Goal: Task Accomplishment & Management: Use online tool/utility

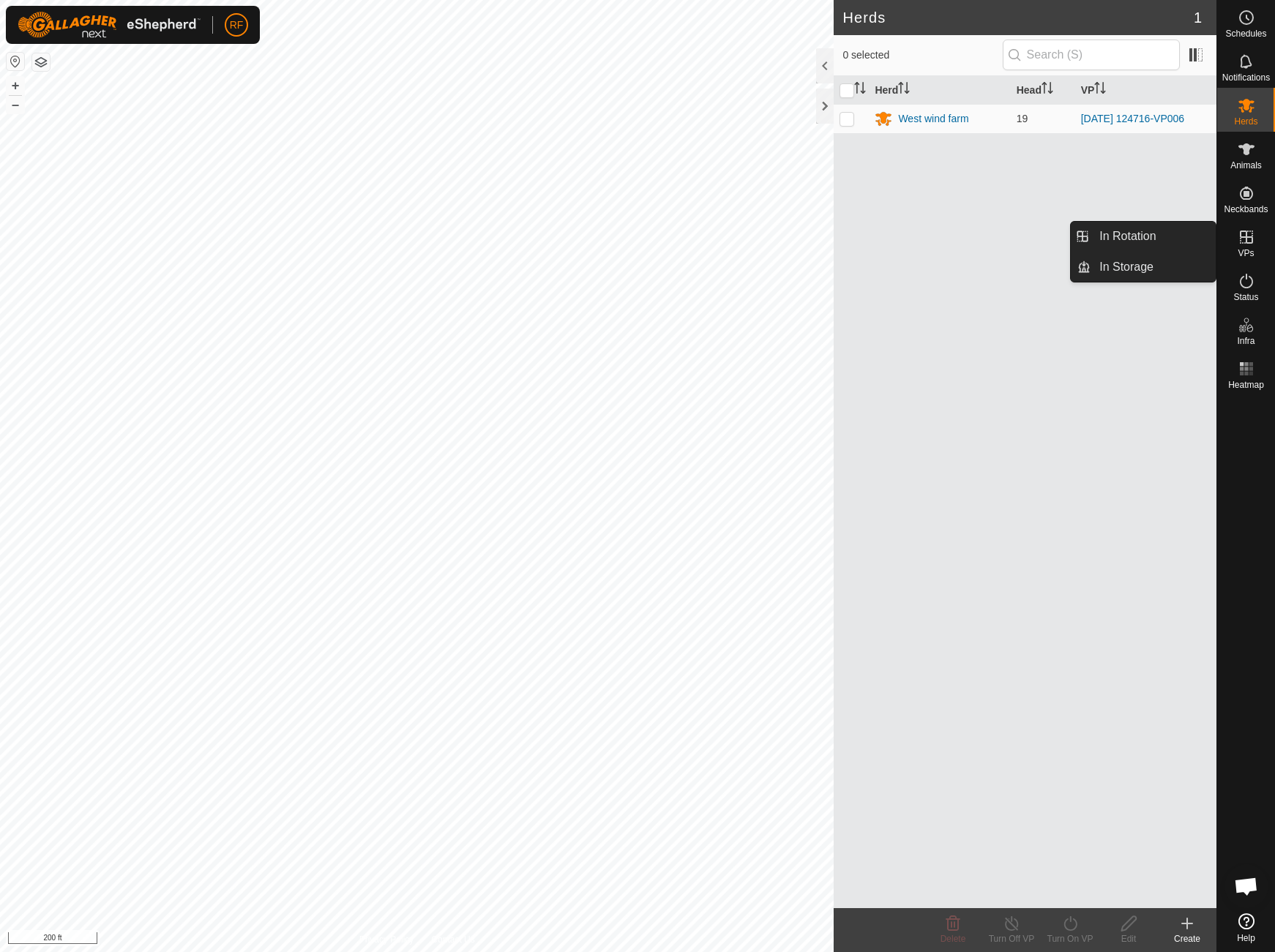
click at [1244, 240] on icon at bounding box center [1247, 237] width 17 height 17
drag, startPoint x: 1215, startPoint y: 241, endPoint x: 1149, endPoint y: 231, distance: 66.8
click at [1149, 231] on link "In Rotation" at bounding box center [1153, 236] width 125 height 30
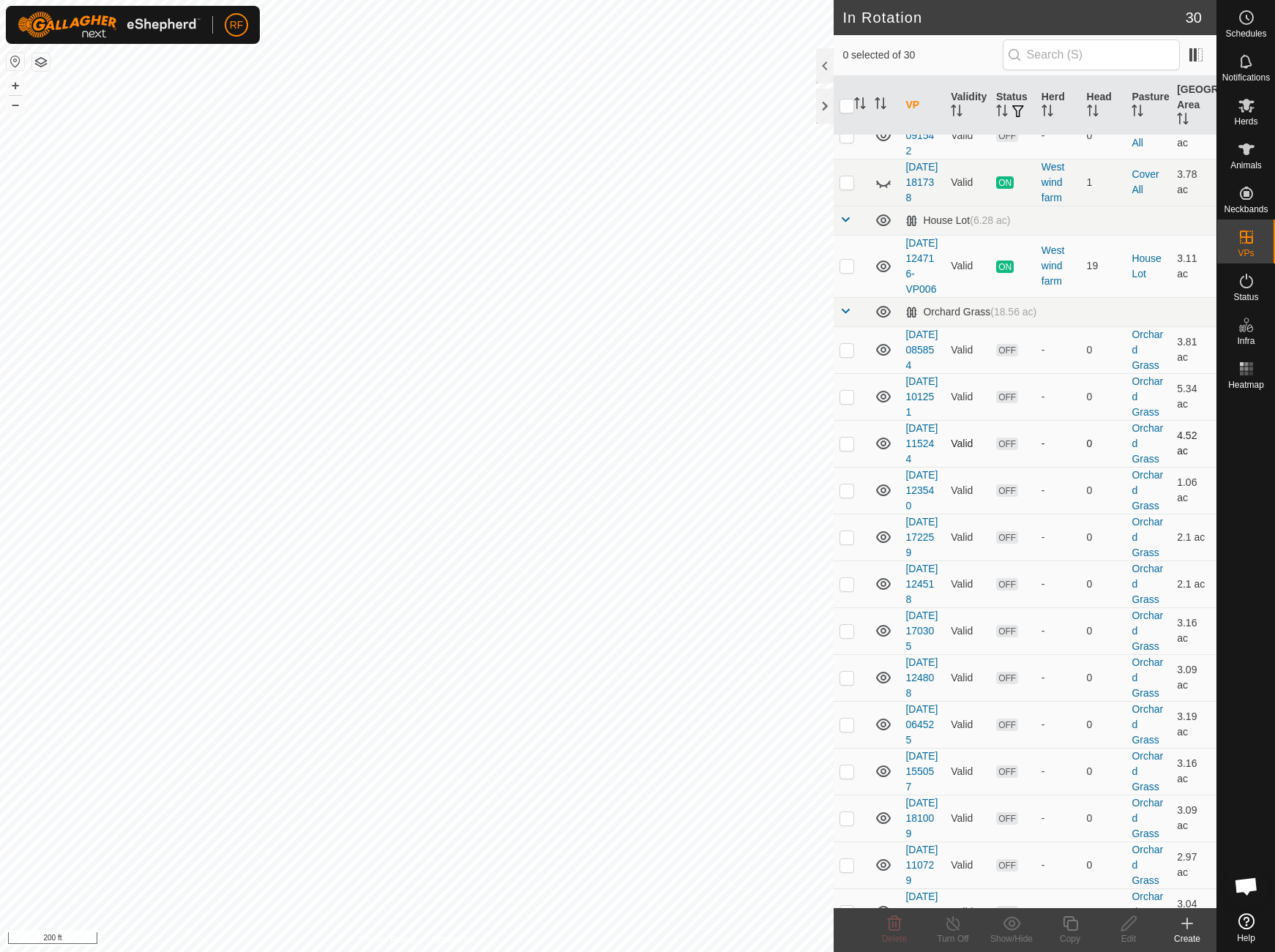
scroll to position [424, 0]
click at [841, 272] on p-checkbox at bounding box center [847, 266] width 15 height 11
click at [842, 273] on p-checkbox at bounding box center [847, 266] width 15 height 11
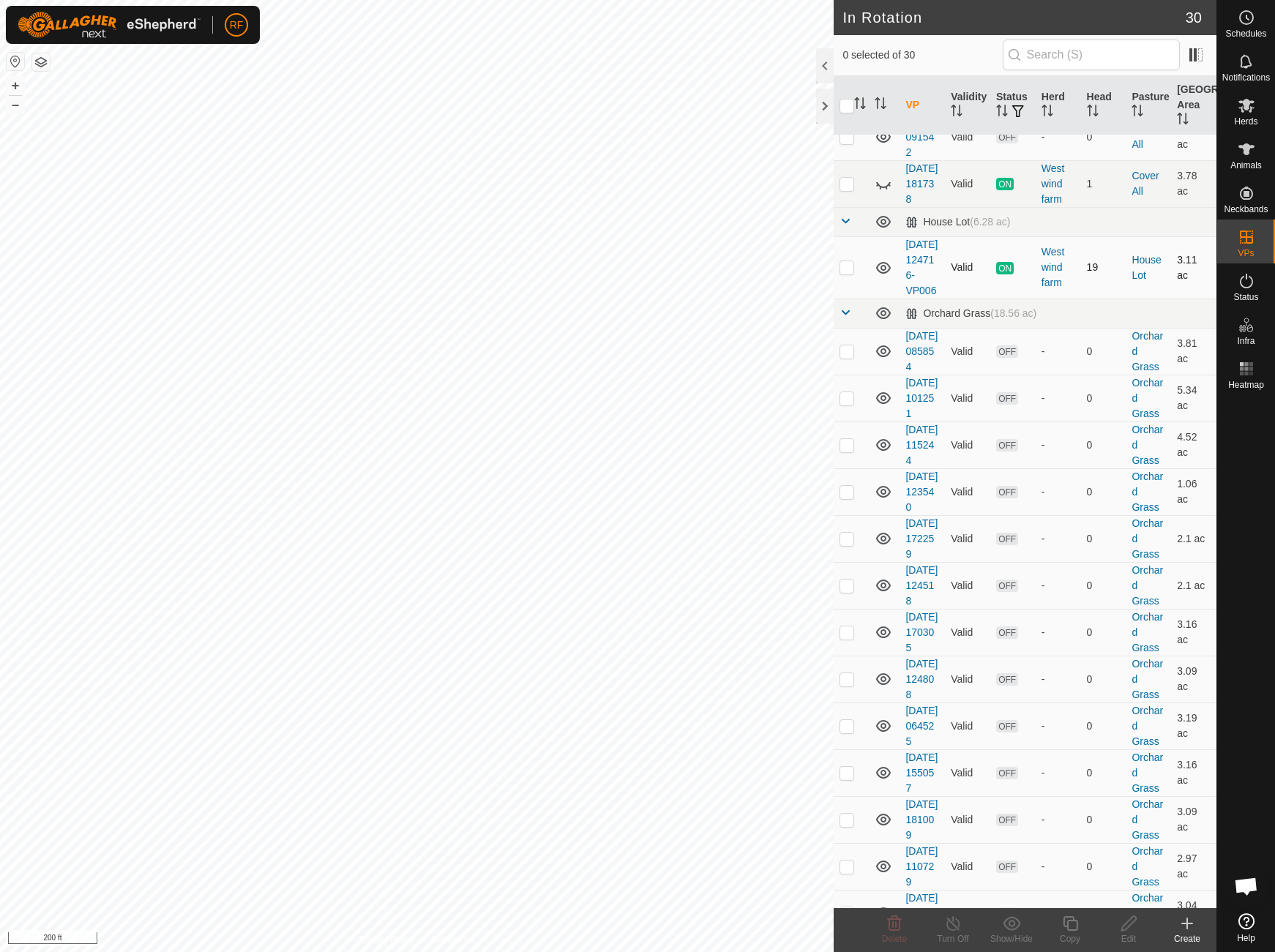
checkbox input "true"
click at [1071, 921] on icon at bounding box center [1070, 923] width 15 height 15
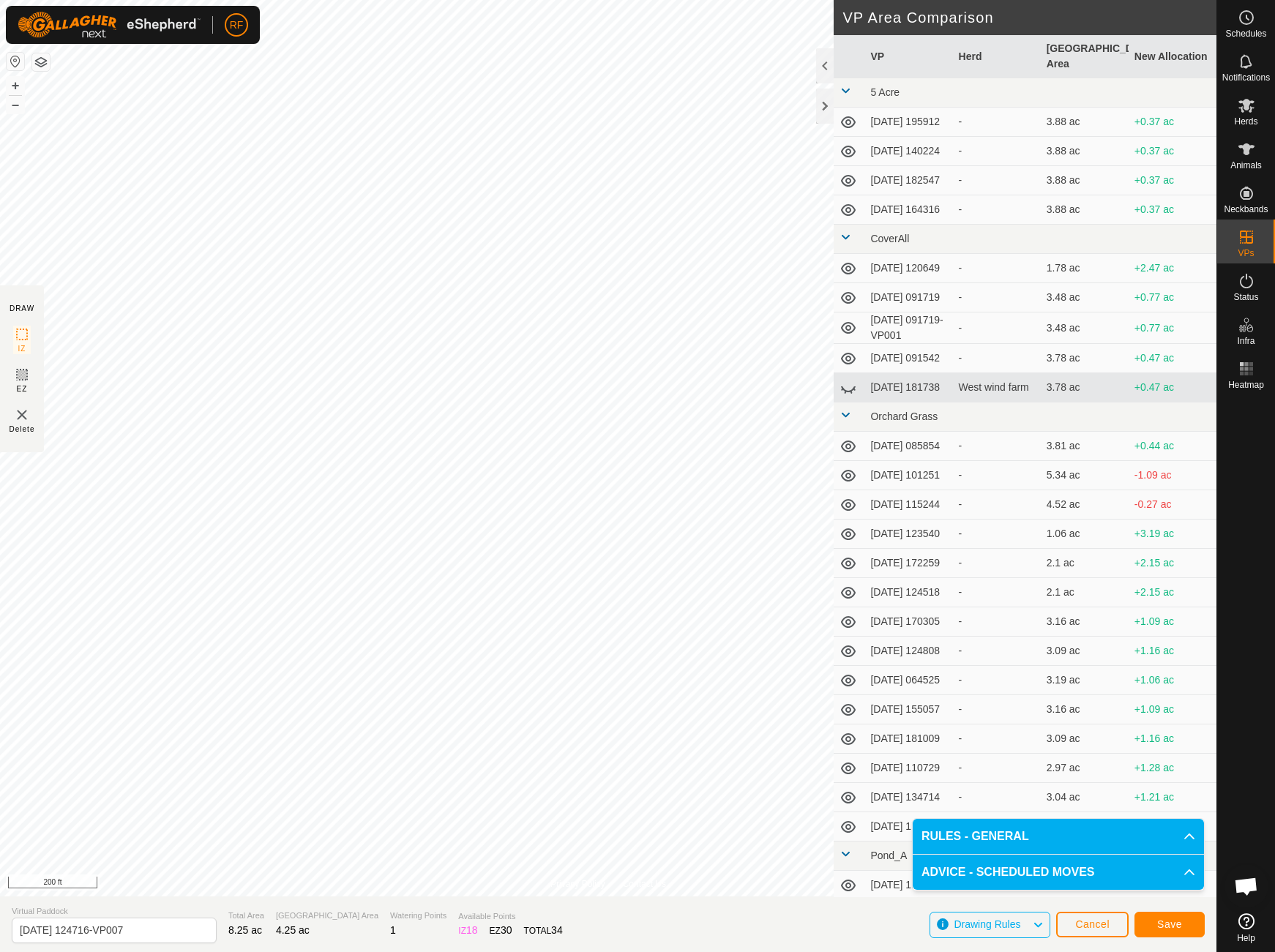
click at [1167, 925] on span "Save" at bounding box center [1169, 924] width 25 height 11
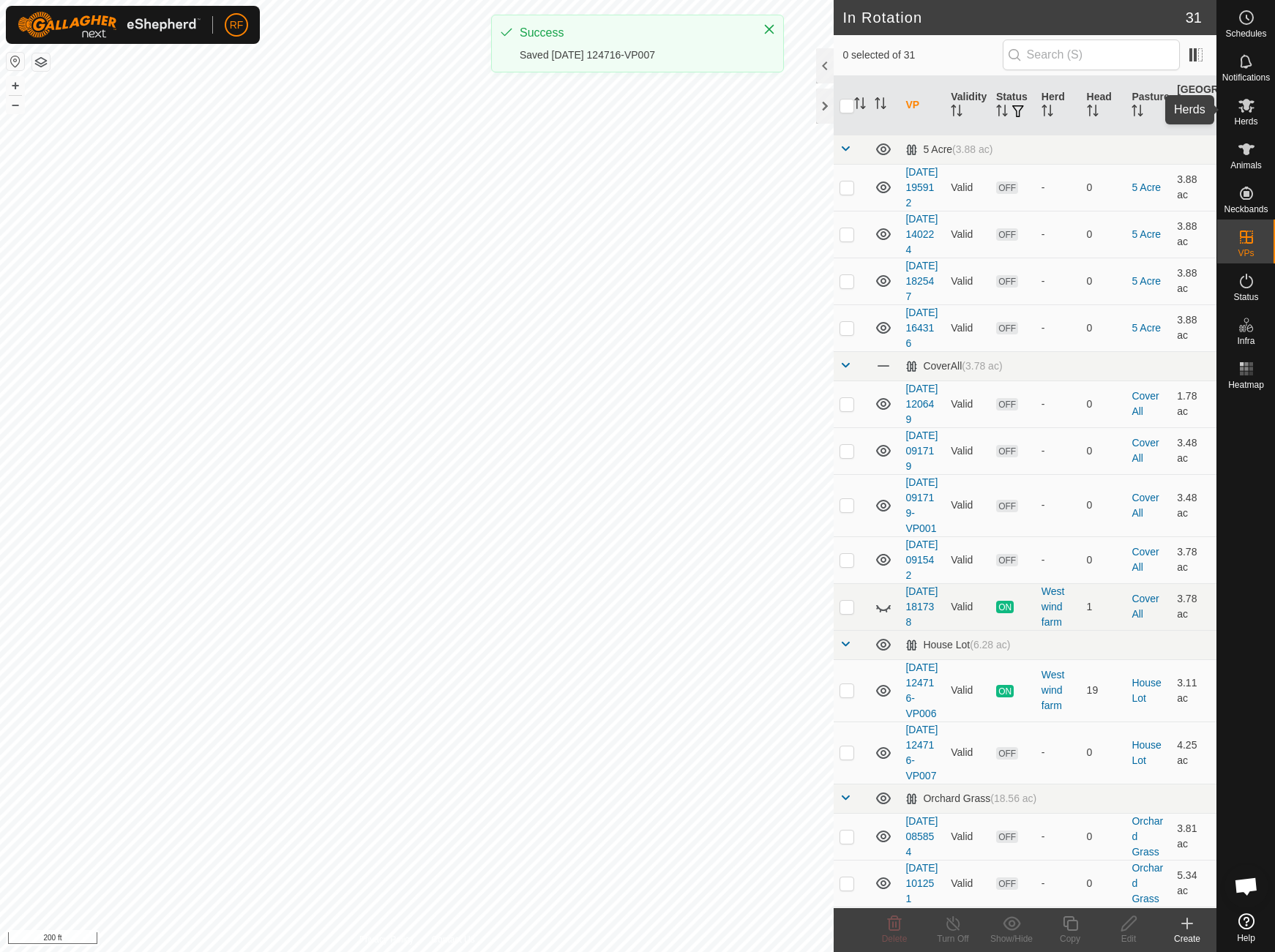
click at [1250, 102] on icon at bounding box center [1246, 106] width 16 height 14
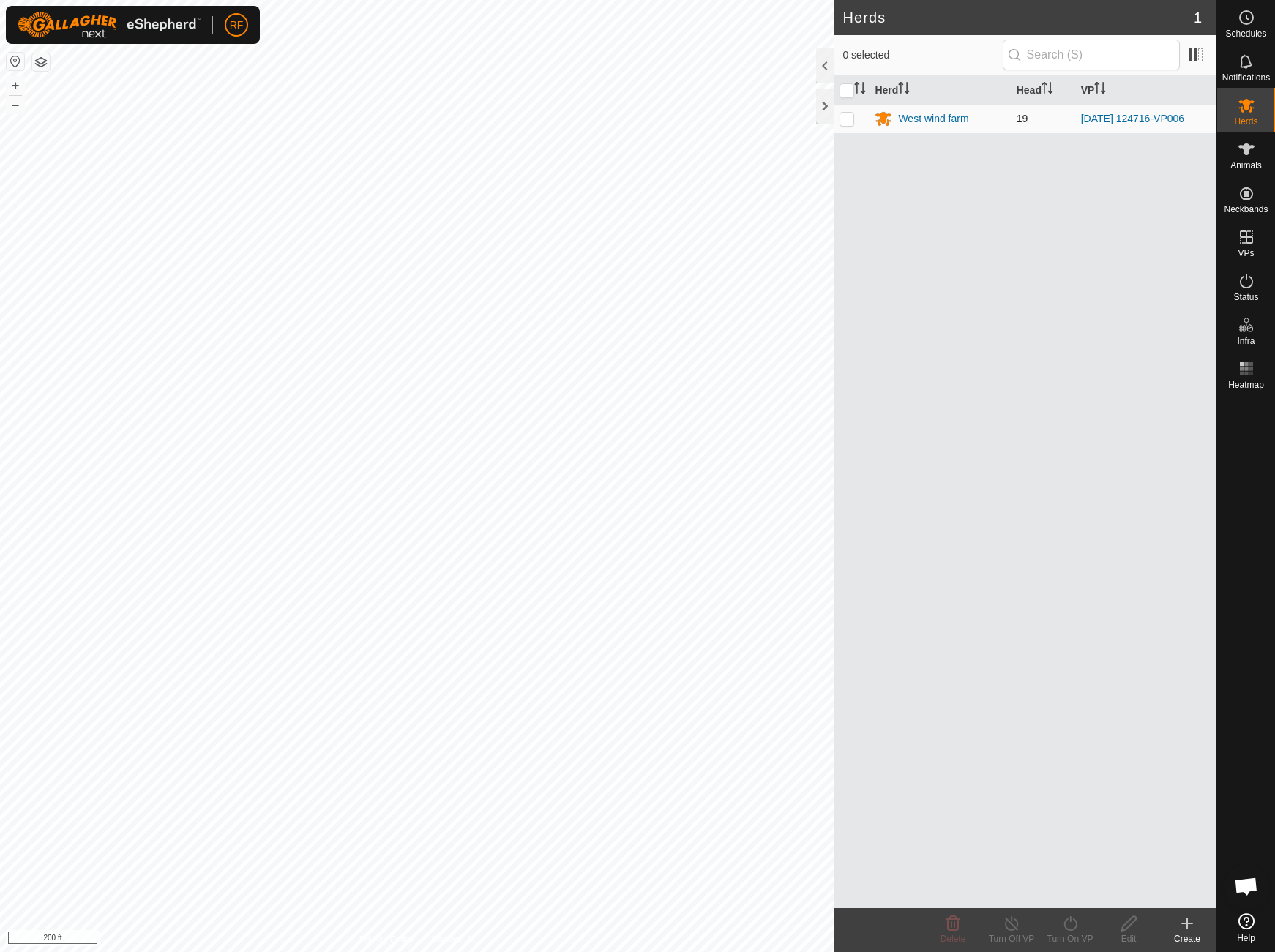
click at [846, 120] on p-checkbox at bounding box center [847, 118] width 15 height 11
checkbox input "true"
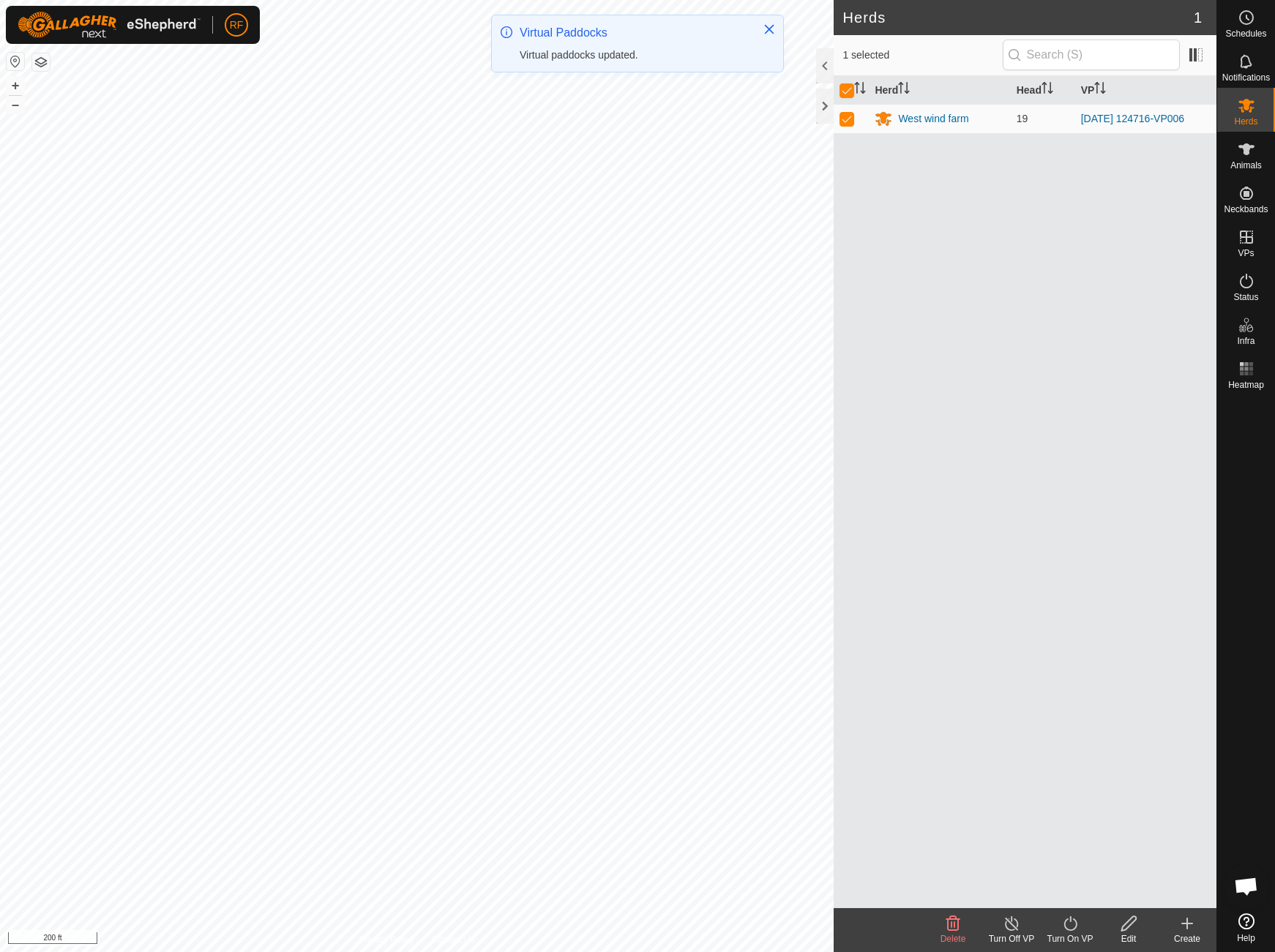
click at [1066, 925] on icon at bounding box center [1070, 923] width 13 height 15
click at [1070, 893] on link "Now" at bounding box center [1114, 892] width 145 height 30
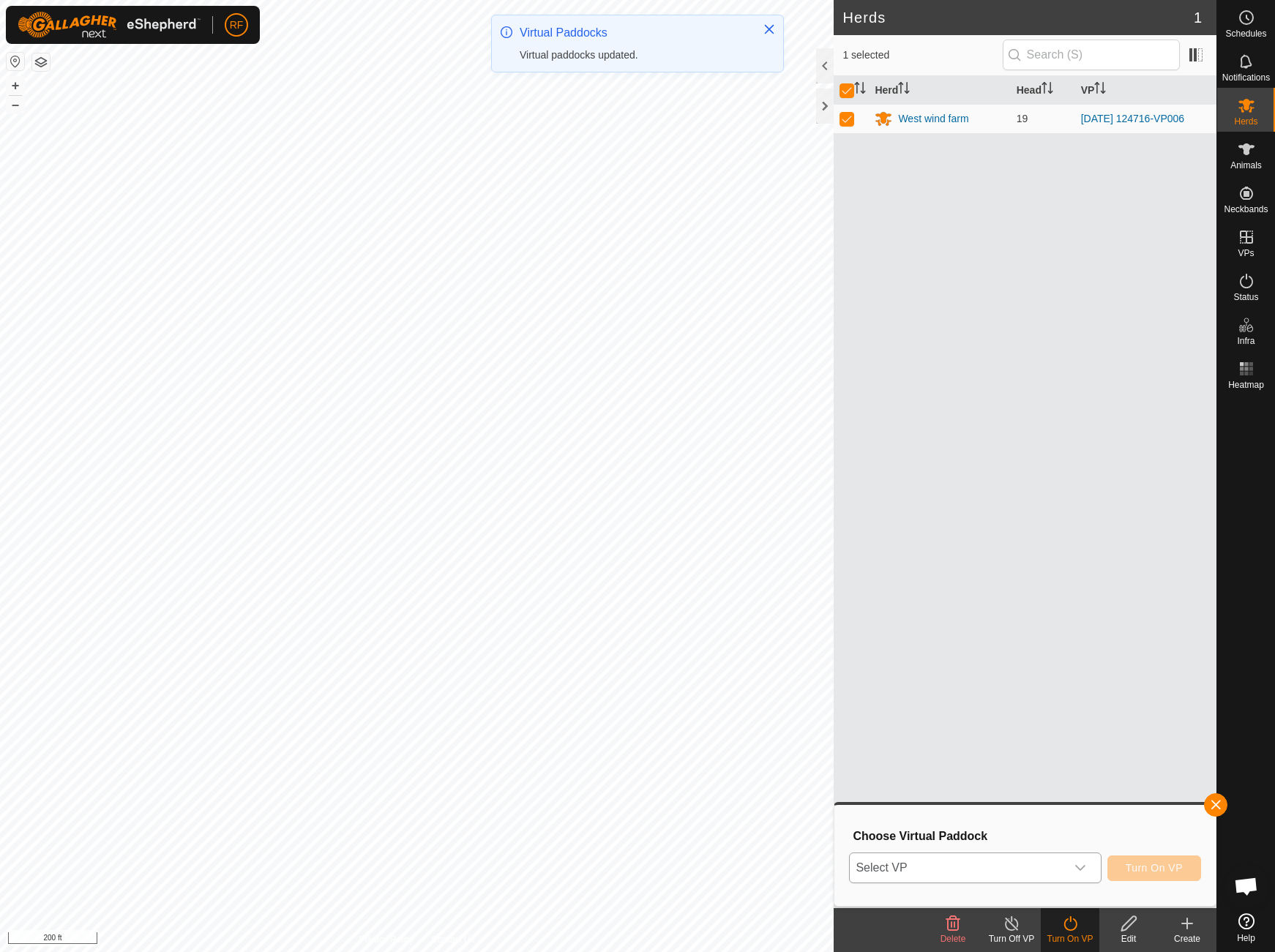
click at [1025, 866] on span "Select VP" at bounding box center [957, 868] width 216 height 30
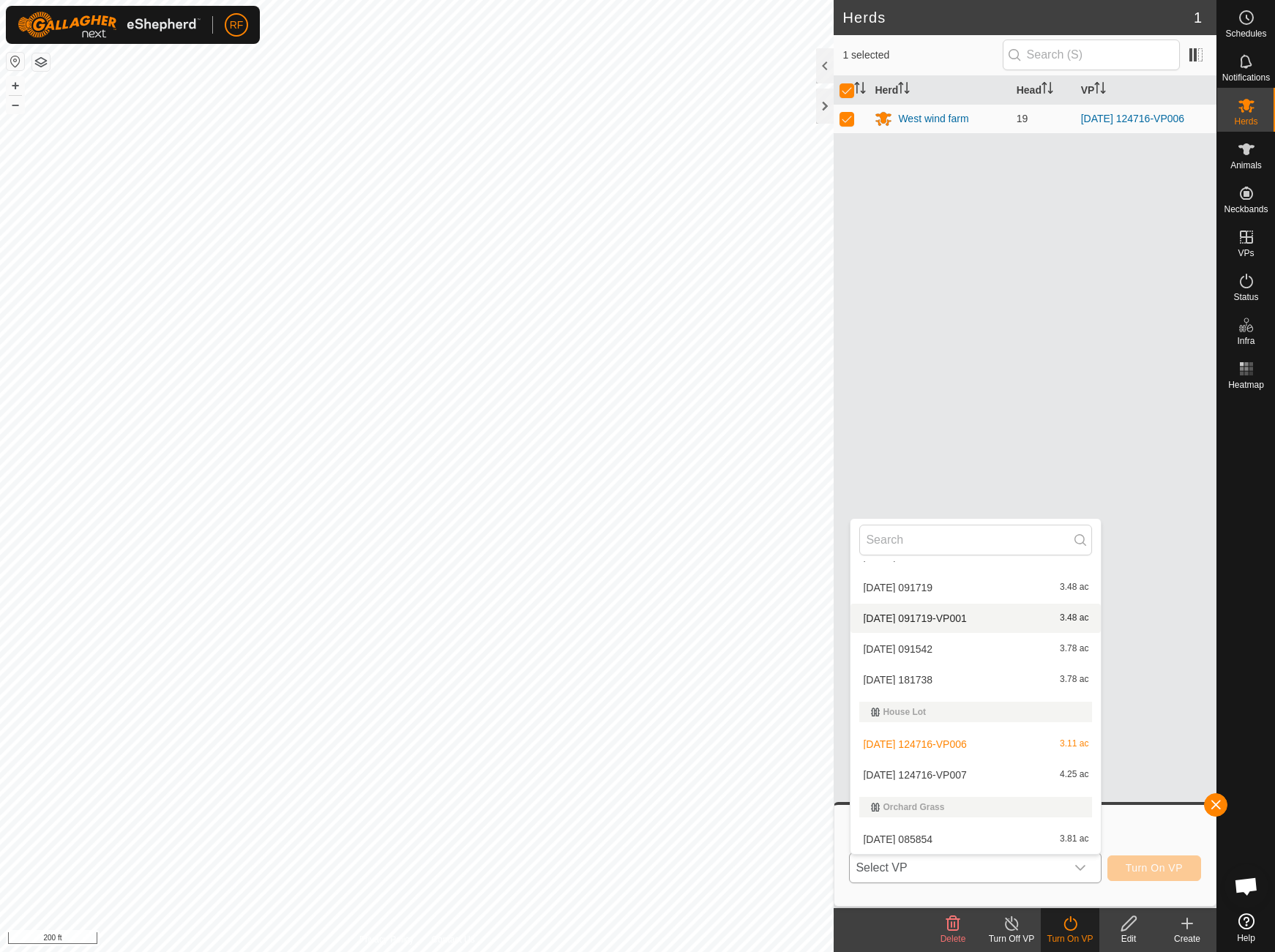
scroll to position [213, 0]
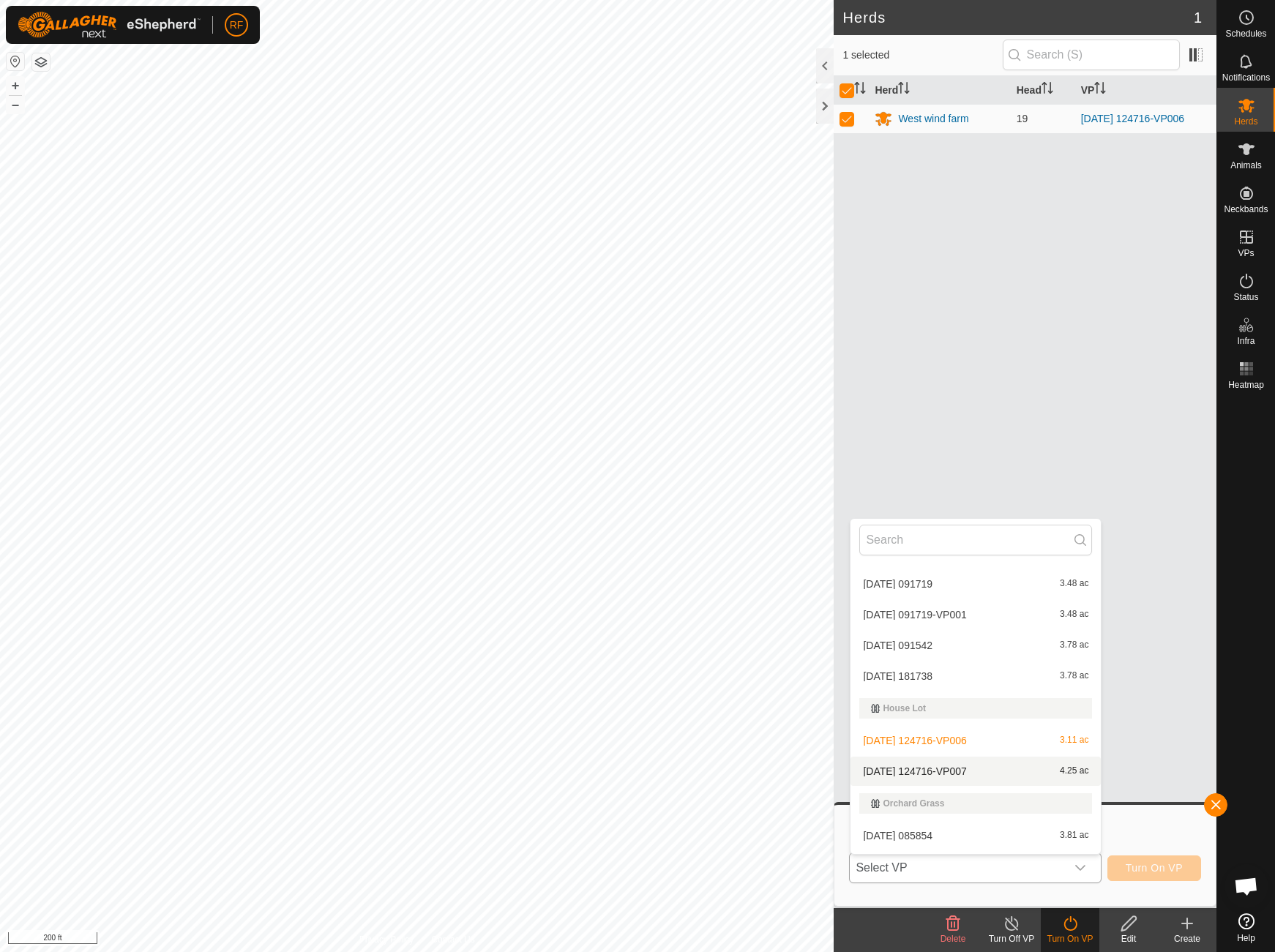
click at [966, 767] on li "[DATE] 124716-VP007 4.25 ac" at bounding box center [976, 771] width 250 height 30
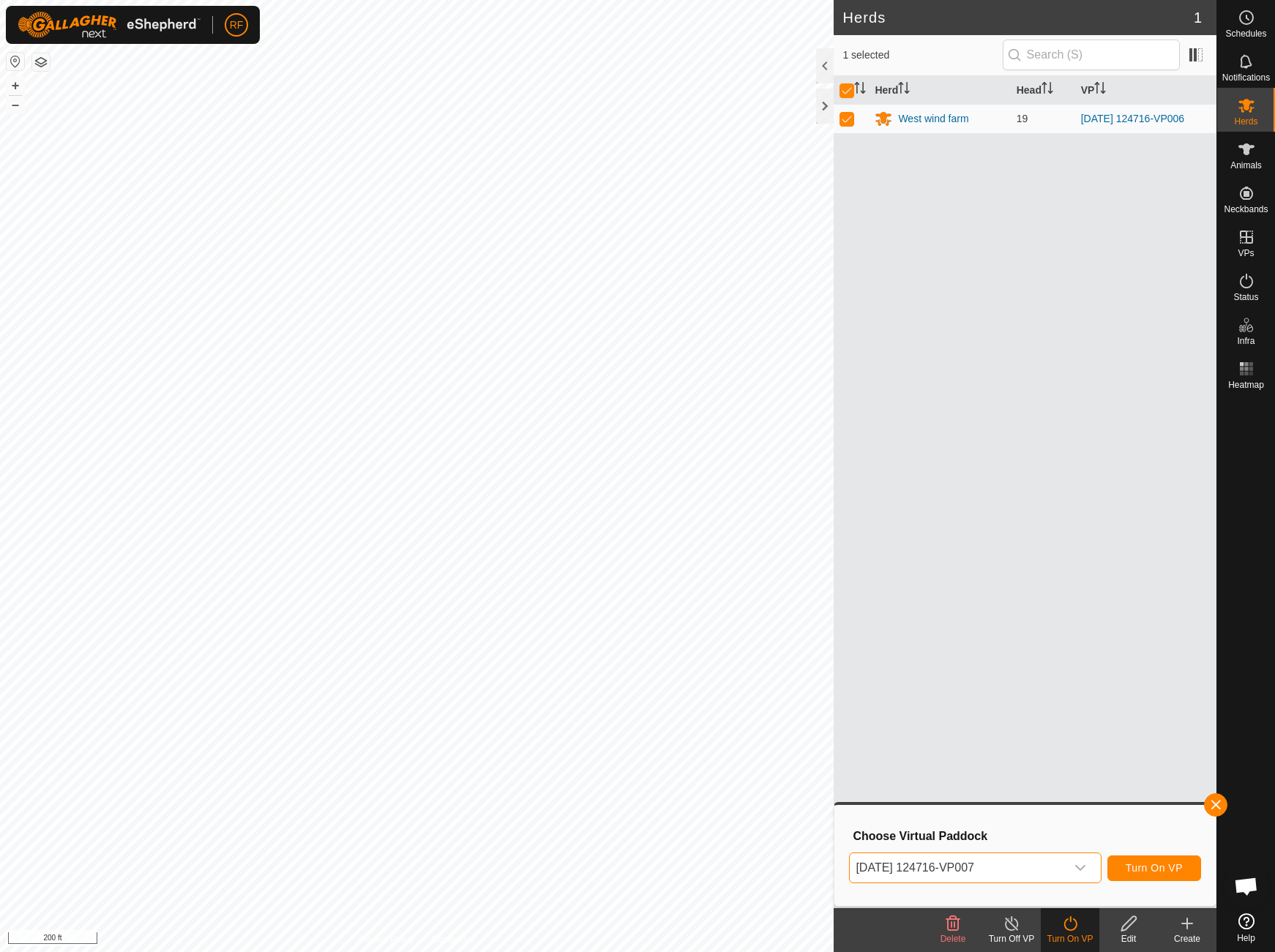
scroll to position [212, 0]
click at [1160, 874] on button "Turn On VP" at bounding box center [1154, 868] width 93 height 25
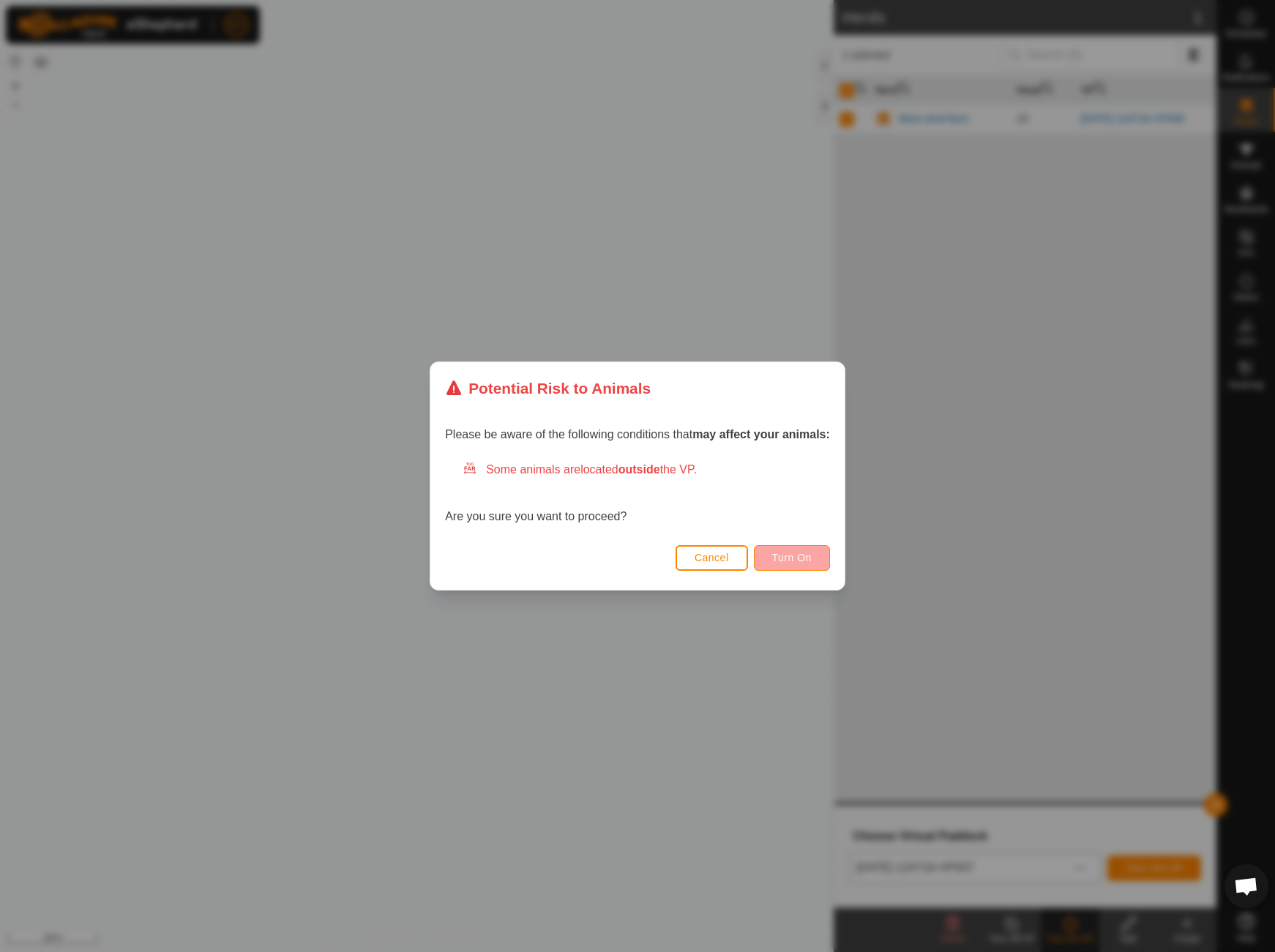
click at [803, 558] on span "Turn On" at bounding box center [792, 558] width 39 height 11
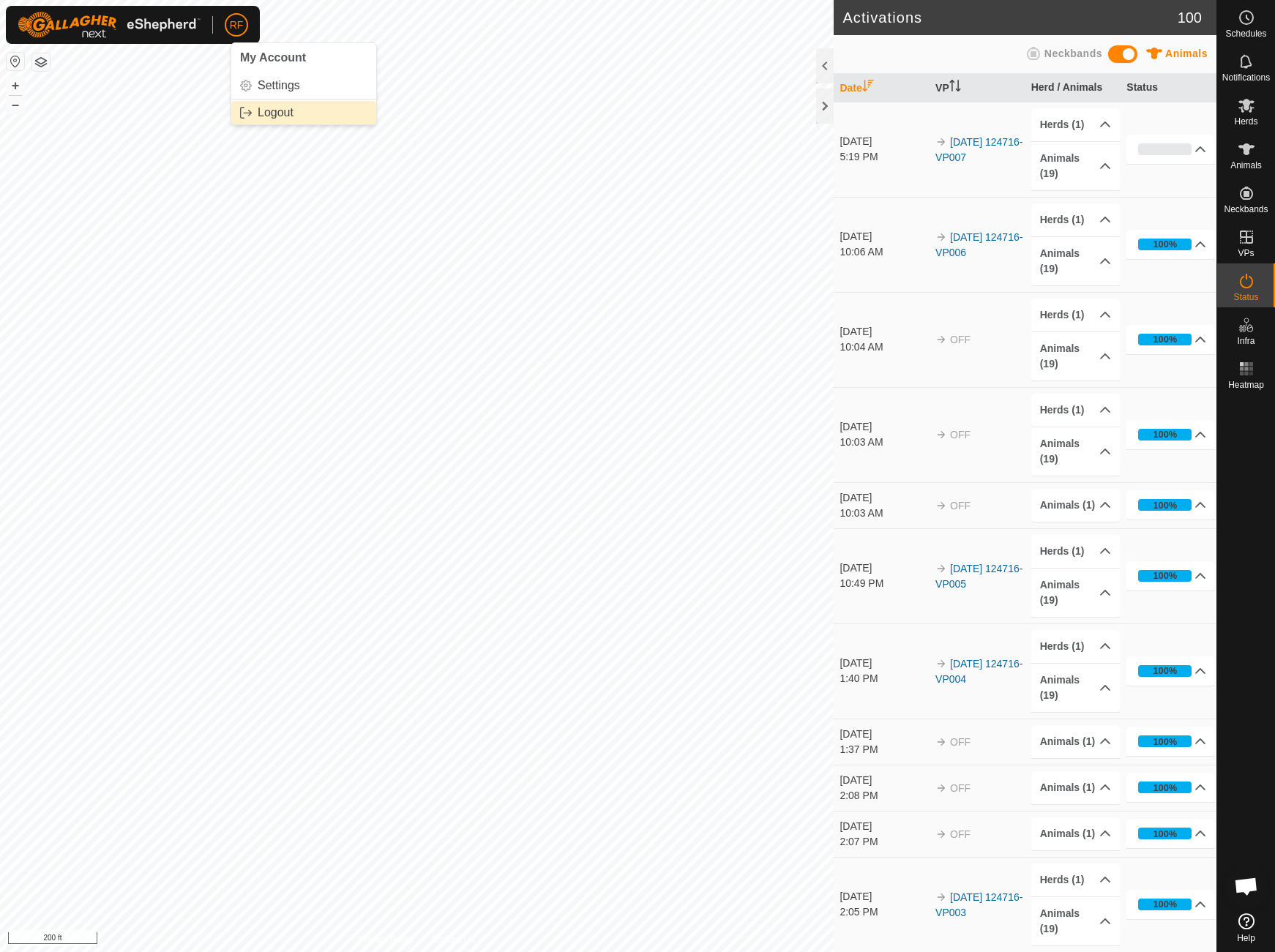
click at [289, 113] on link "Logout" at bounding box center [304, 113] width 145 height 24
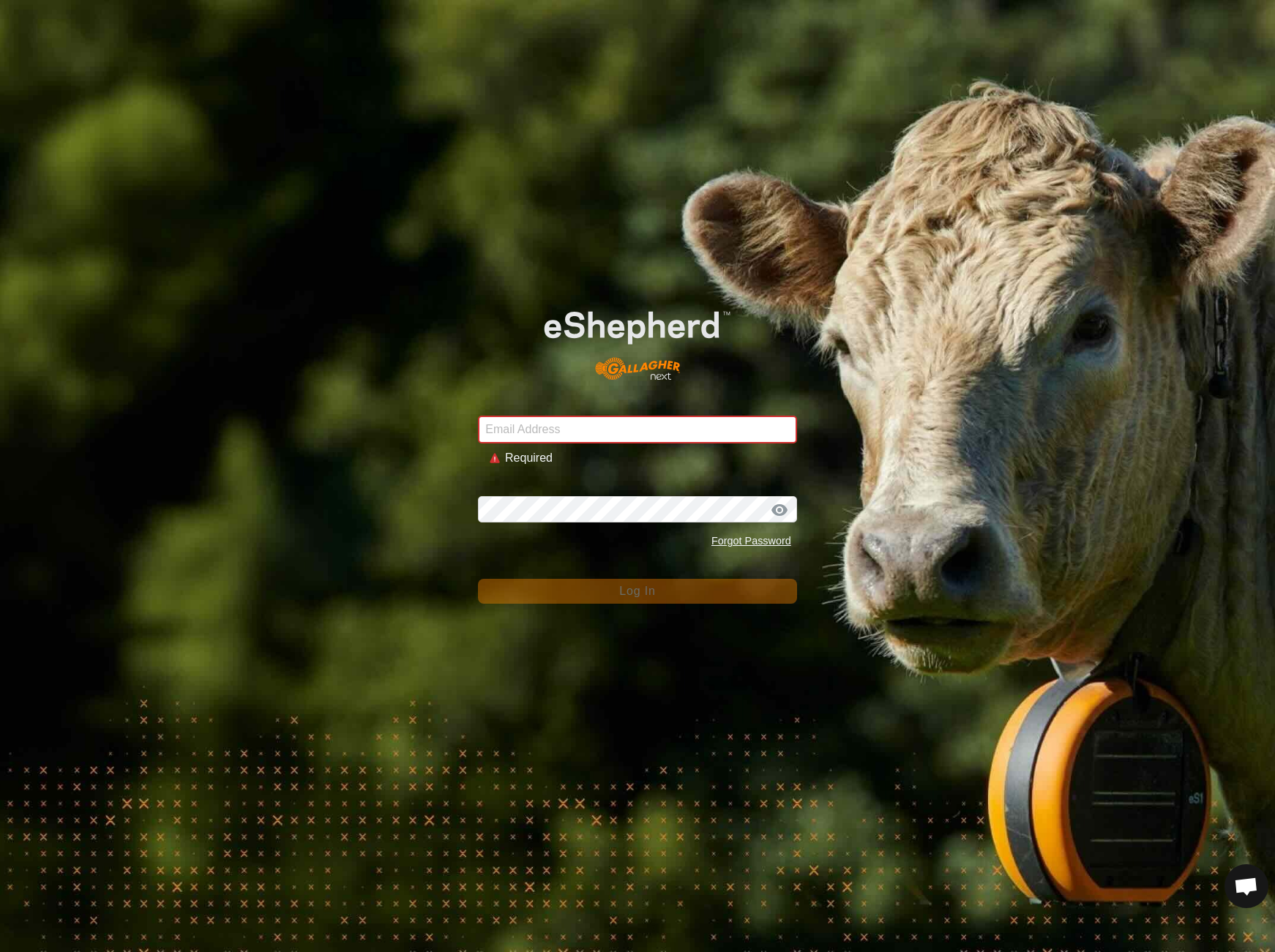
click at [542, 143] on div "Email Address Required Password Forgot Password Log In" at bounding box center [637, 476] width 1275 height 952
click at [548, 434] on input "Email Address" at bounding box center [638, 430] width 319 height 28
drag, startPoint x: 547, startPoint y: 426, endPoint x: 489, endPoint y: 394, distance: 66.2
click at [545, 424] on input "Email Address" at bounding box center [638, 430] width 319 height 28
click at [71, 145] on div "Email Address Required Password Forgot Password Log In" at bounding box center [637, 476] width 1275 height 952
